Goal: Information Seeking & Learning: Find specific fact

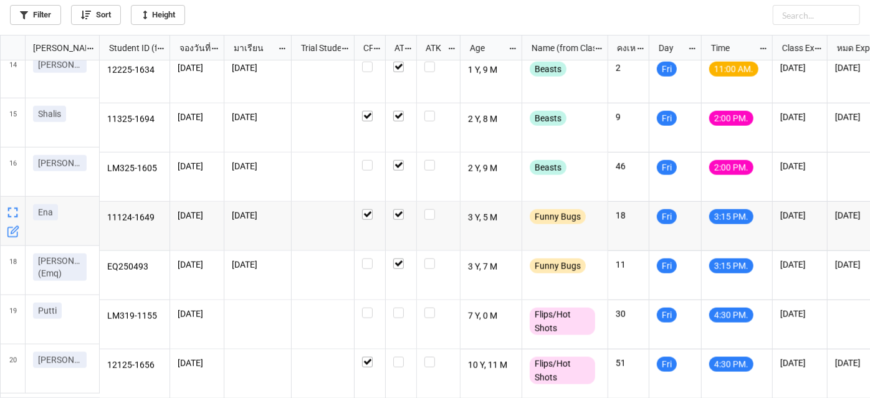
scroll to position [652, 0]
click at [403, 301] on div "grid" at bounding box center [401, 325] width 31 height 49
click at [400, 308] on label "grid" at bounding box center [401, 308] width 16 height 0
click at [397, 357] on label "grid" at bounding box center [401, 357] width 16 height 0
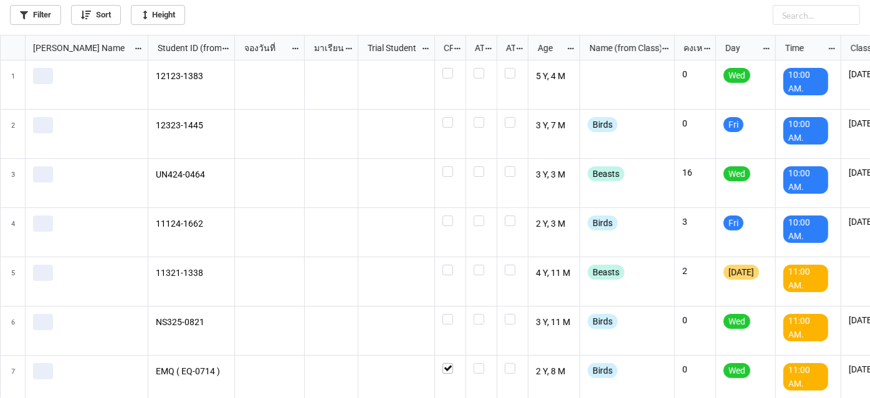
scroll to position [357, 864]
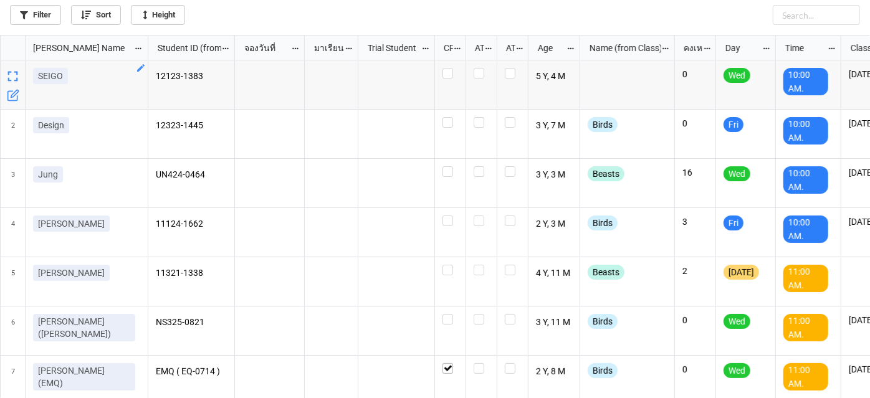
click at [44, 2] on div "Filter Sort Height" at bounding box center [435, 12] width 850 height 25
click at [46, 9] on link "Filter" at bounding box center [35, 15] width 51 height 20
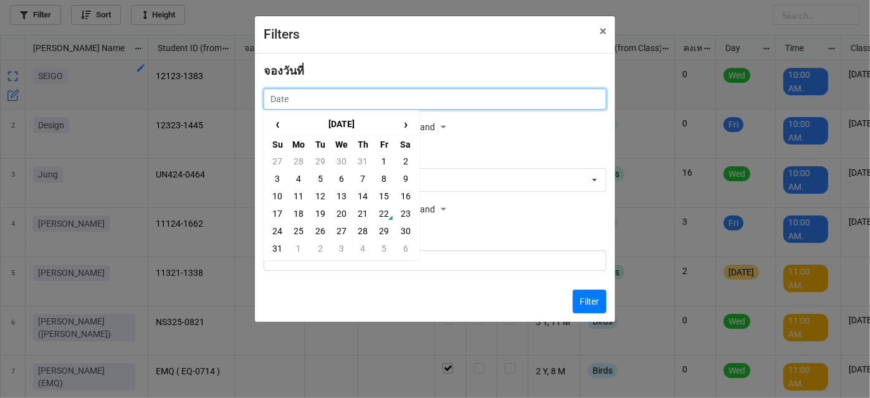
click at [477, 97] on input "text" at bounding box center [435, 99] width 343 height 21
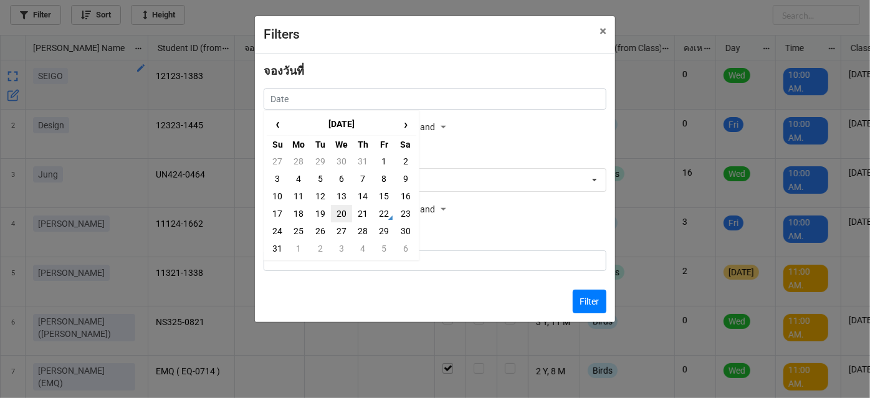
click at [342, 213] on td "20" at bounding box center [341, 213] width 21 height 17
type input "20/8/2025"
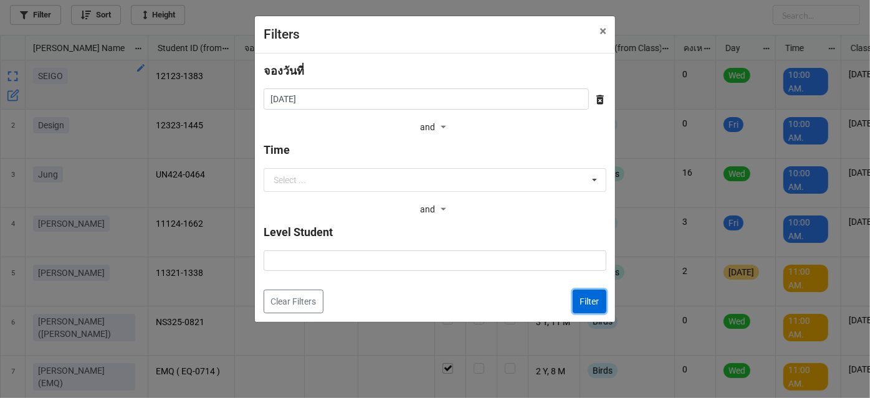
click at [583, 307] on button "Filter" at bounding box center [590, 302] width 34 height 24
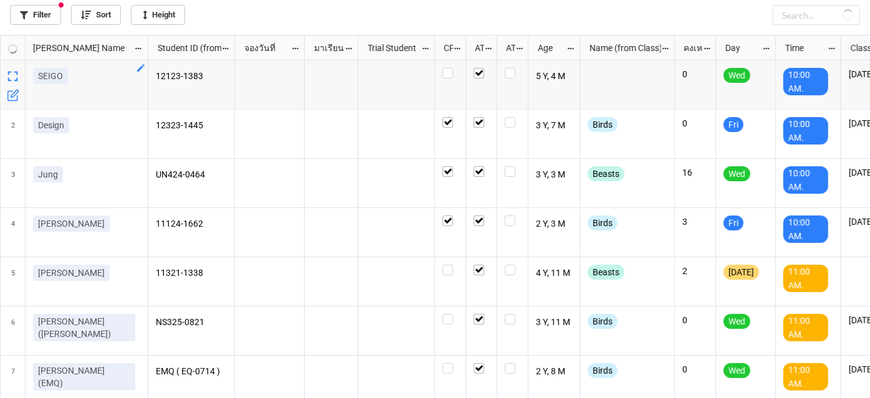
checkbox input "true"
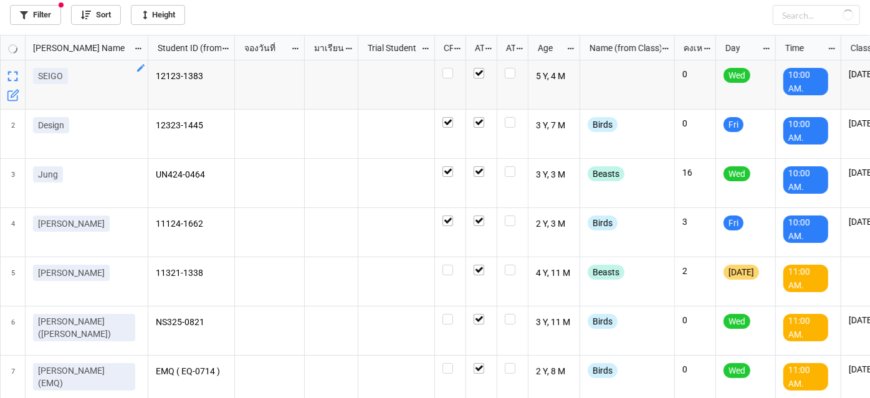
checkbox input "true"
checkbox input "false"
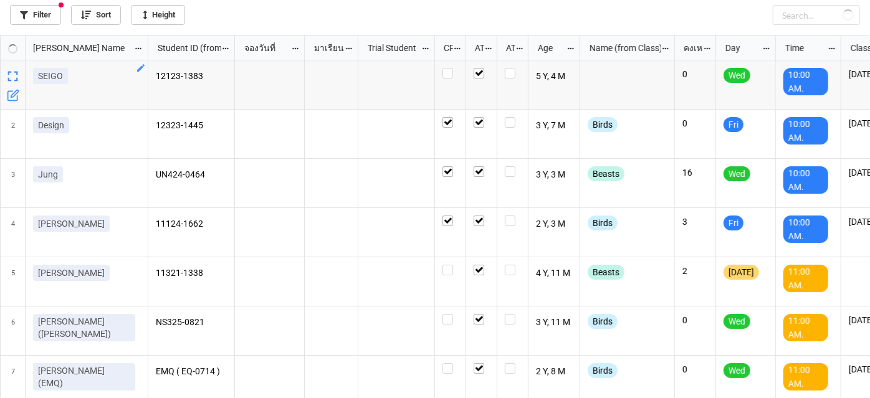
checkbox input "true"
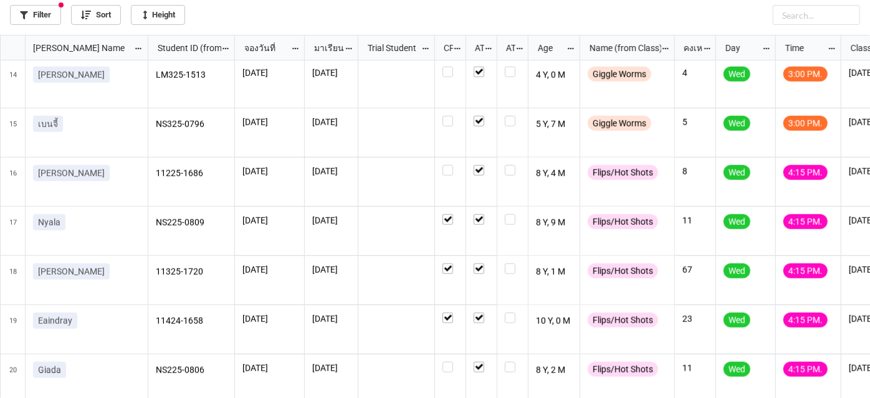
scroll to position [652, 0]
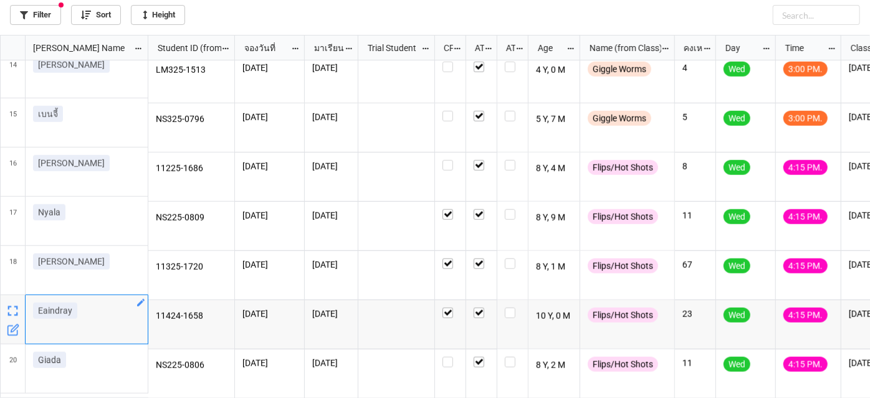
drag, startPoint x: 82, startPoint y: 311, endPoint x: 36, endPoint y: 306, distance: 45.9
click at [36, 306] on div "Eaindray" at bounding box center [86, 313] width 107 height 21
copy p "Eaindray"
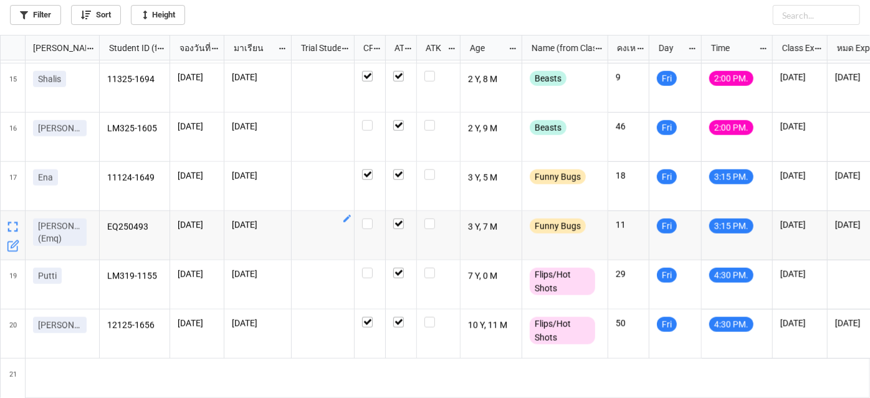
scroll to position [750, 0]
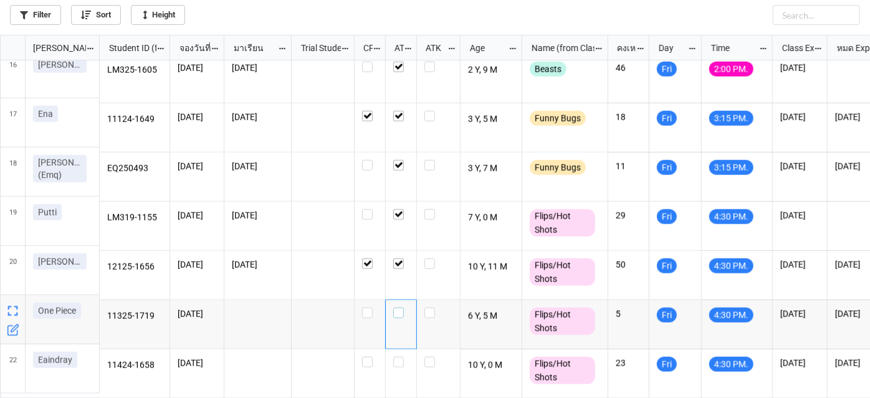
click at [397, 308] on label "grid" at bounding box center [401, 308] width 16 height 0
click at [403, 357] on label "grid" at bounding box center [401, 357] width 16 height 0
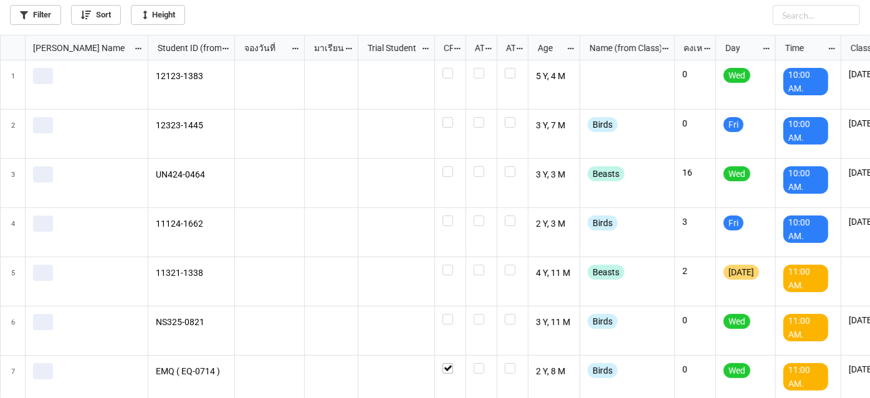
scroll to position [357, 864]
click at [44, 18] on link "Filter" at bounding box center [35, 15] width 51 height 20
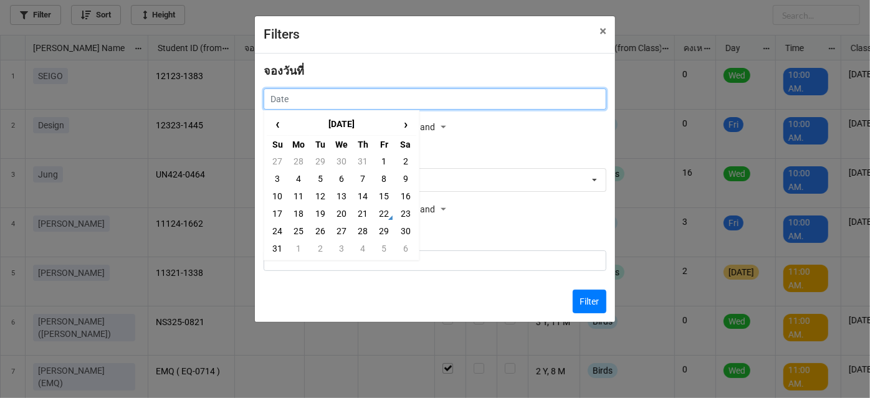
click at [404, 97] on input "text" at bounding box center [435, 99] width 343 height 21
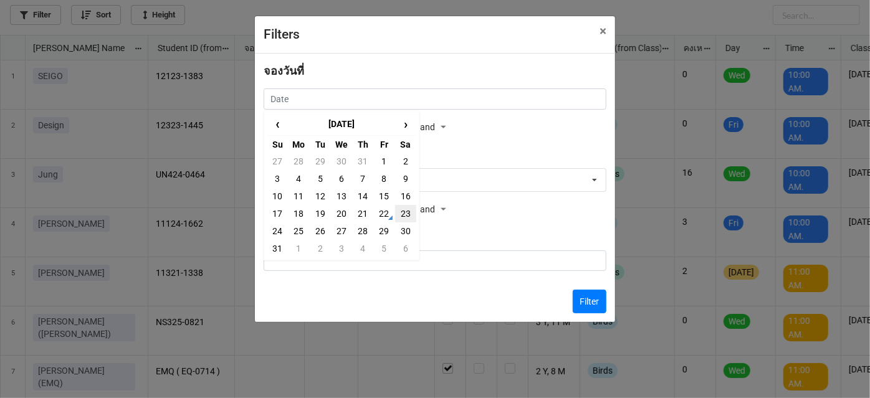
click at [405, 206] on td "23" at bounding box center [405, 213] width 21 height 17
type input "23/8/2025"
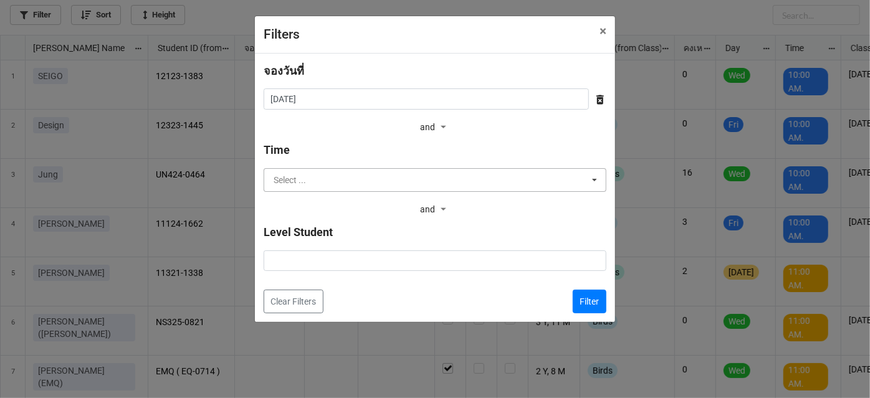
click at [462, 184] on input "text" at bounding box center [436, 180] width 342 height 22
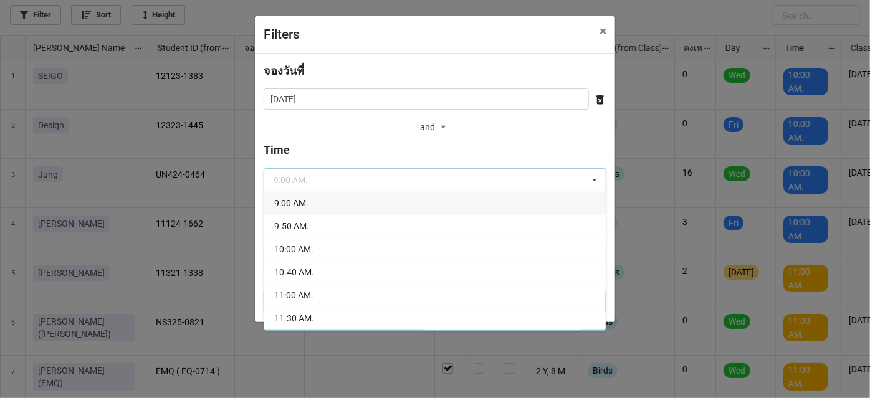
click at [416, 199] on div "9:00 AM." at bounding box center [435, 202] width 342 height 23
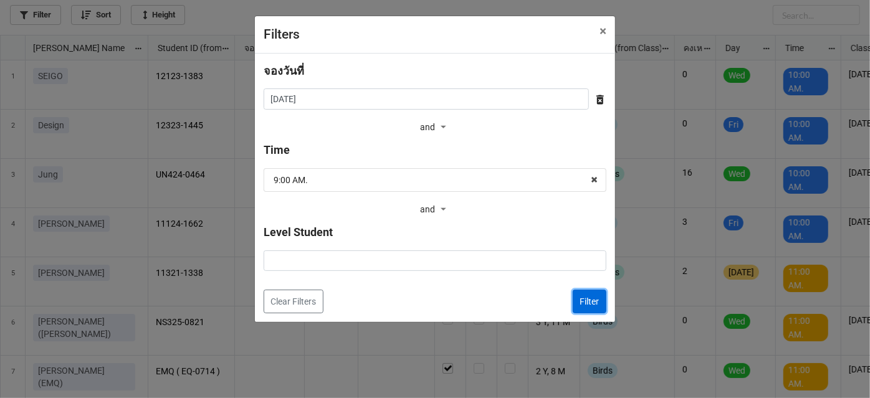
click at [585, 304] on button "Filter" at bounding box center [590, 302] width 34 height 24
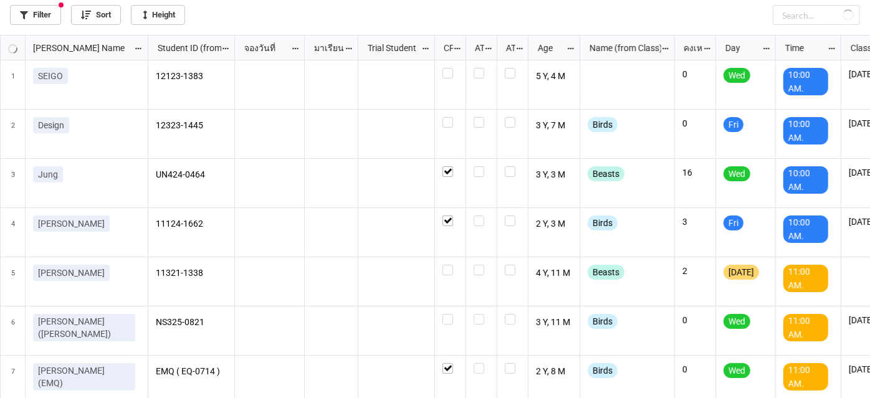
checkbox input "true"
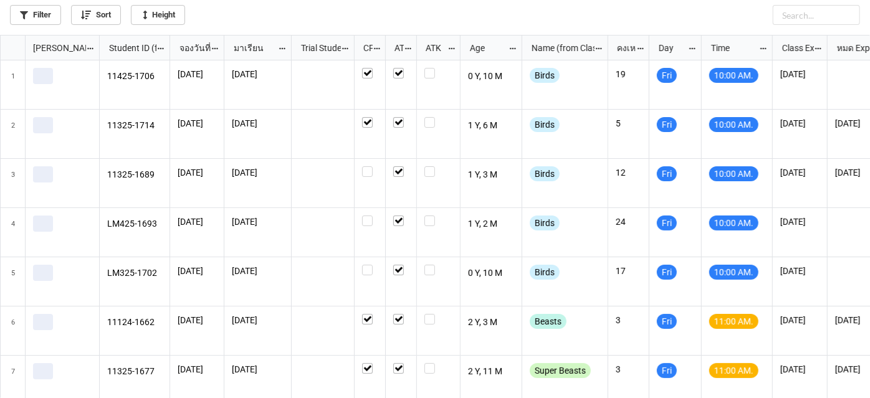
scroll to position [357, 864]
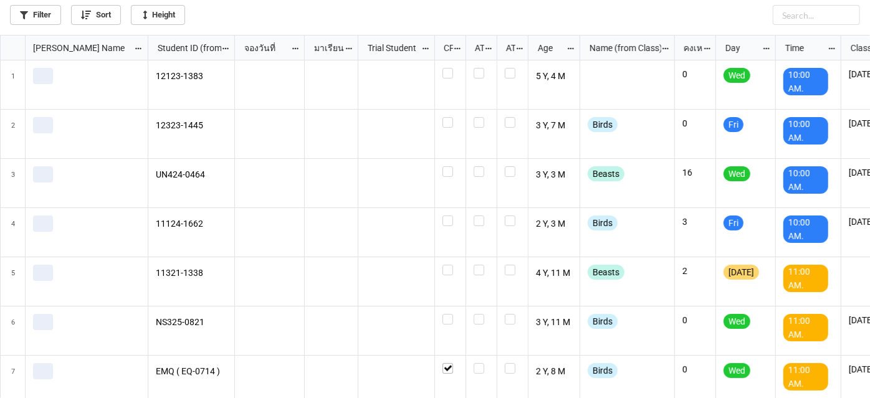
scroll to position [357, 864]
click at [46, 19] on link "Filter" at bounding box center [35, 15] width 51 height 20
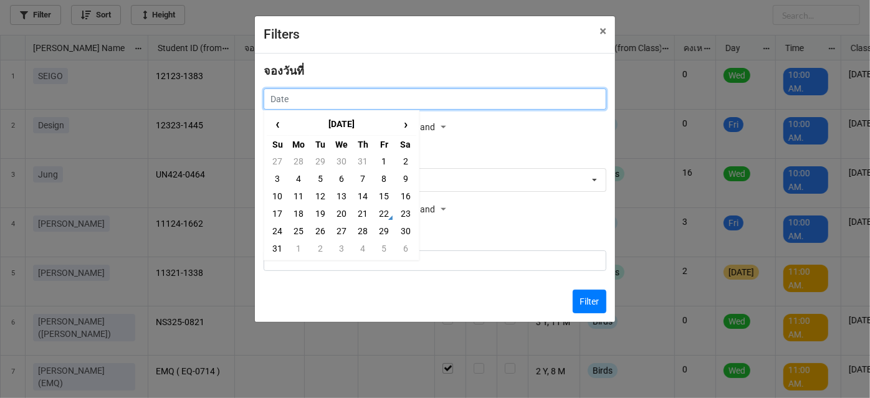
click at [294, 104] on input "text" at bounding box center [435, 99] width 343 height 21
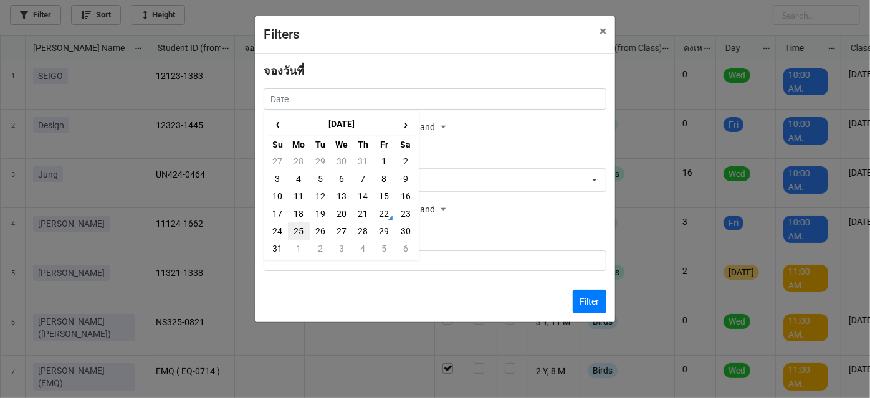
click at [297, 227] on td "25" at bounding box center [298, 231] width 21 height 17
type input "[DATE]"
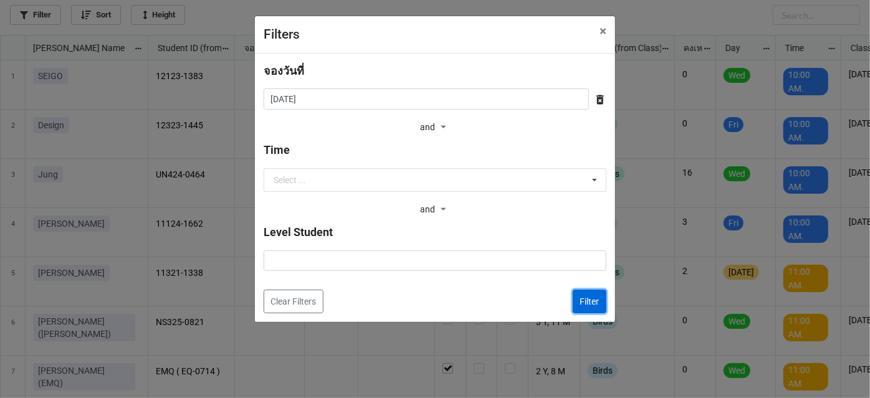
click at [591, 296] on button "Filter" at bounding box center [590, 302] width 34 height 24
